Goal: Task Accomplishment & Management: Use online tool/utility

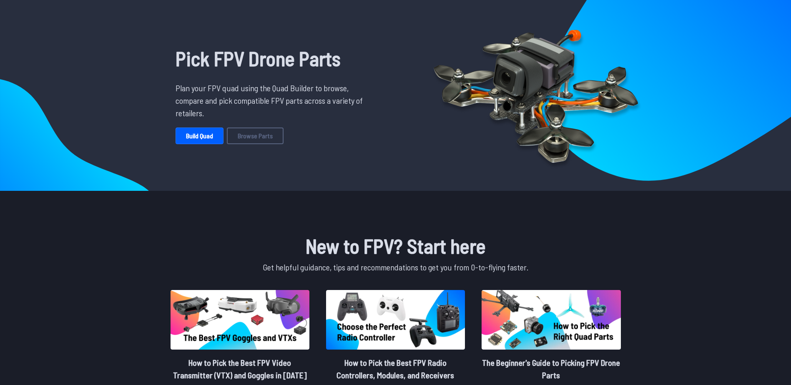
scroll to position [42, 0]
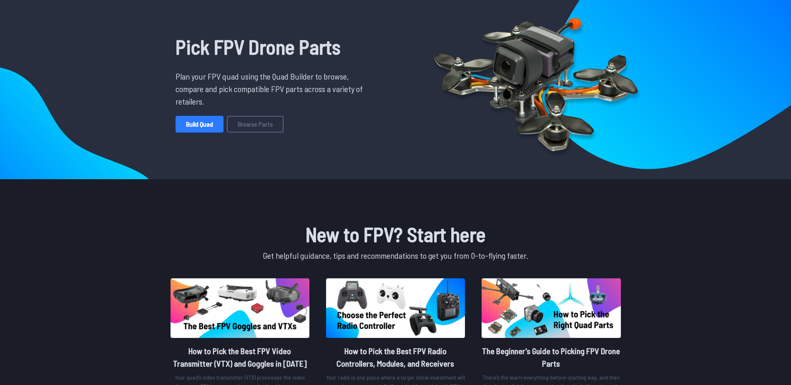
click at [206, 121] on link "Build Quad" at bounding box center [199, 124] width 48 height 17
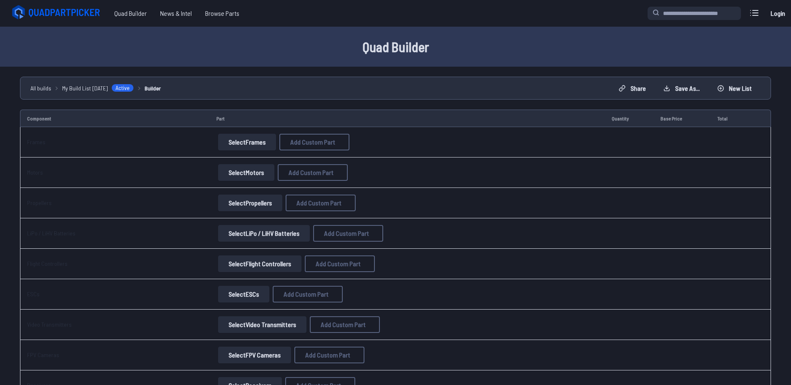
click at [237, 136] on button "Select Frames" at bounding box center [247, 142] width 58 height 17
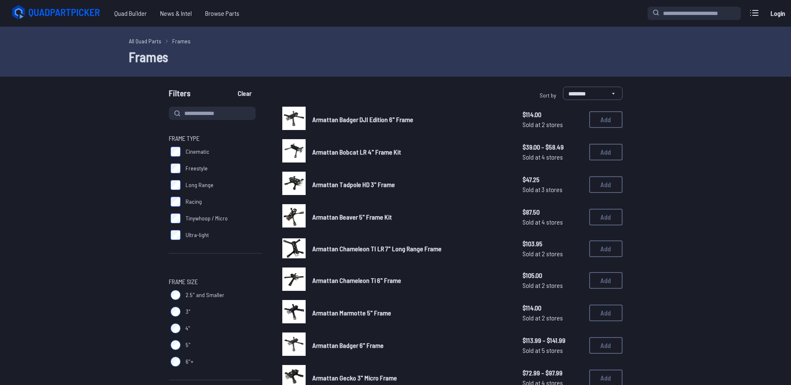
click at [244, 142] on span "Frame Type" at bounding box center [215, 138] width 93 height 10
click at [126, 15] on span "Quad Builder" at bounding box center [131, 13] width 46 height 17
